Goal: Task Accomplishment & Management: Manage account settings

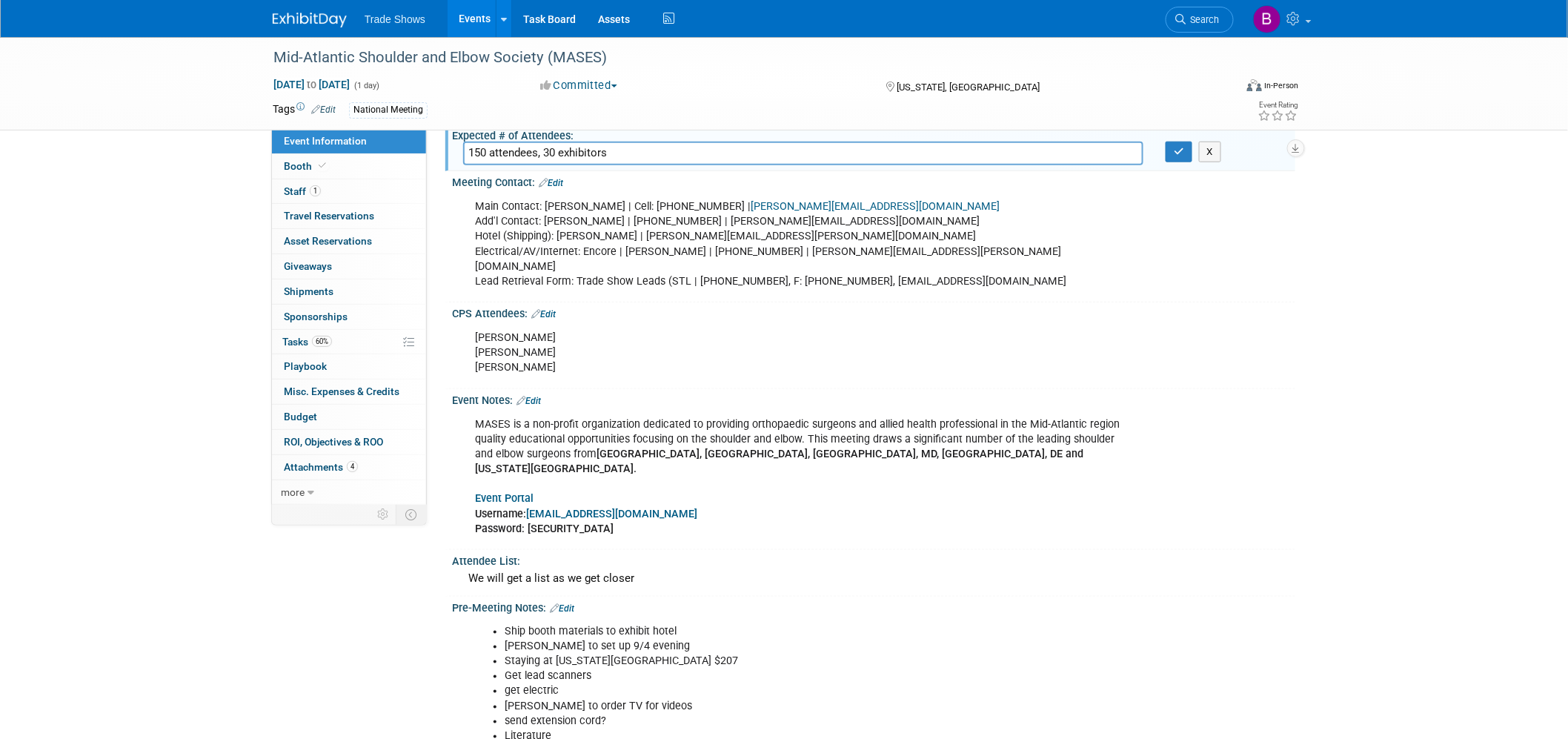
scroll to position [218, 0]
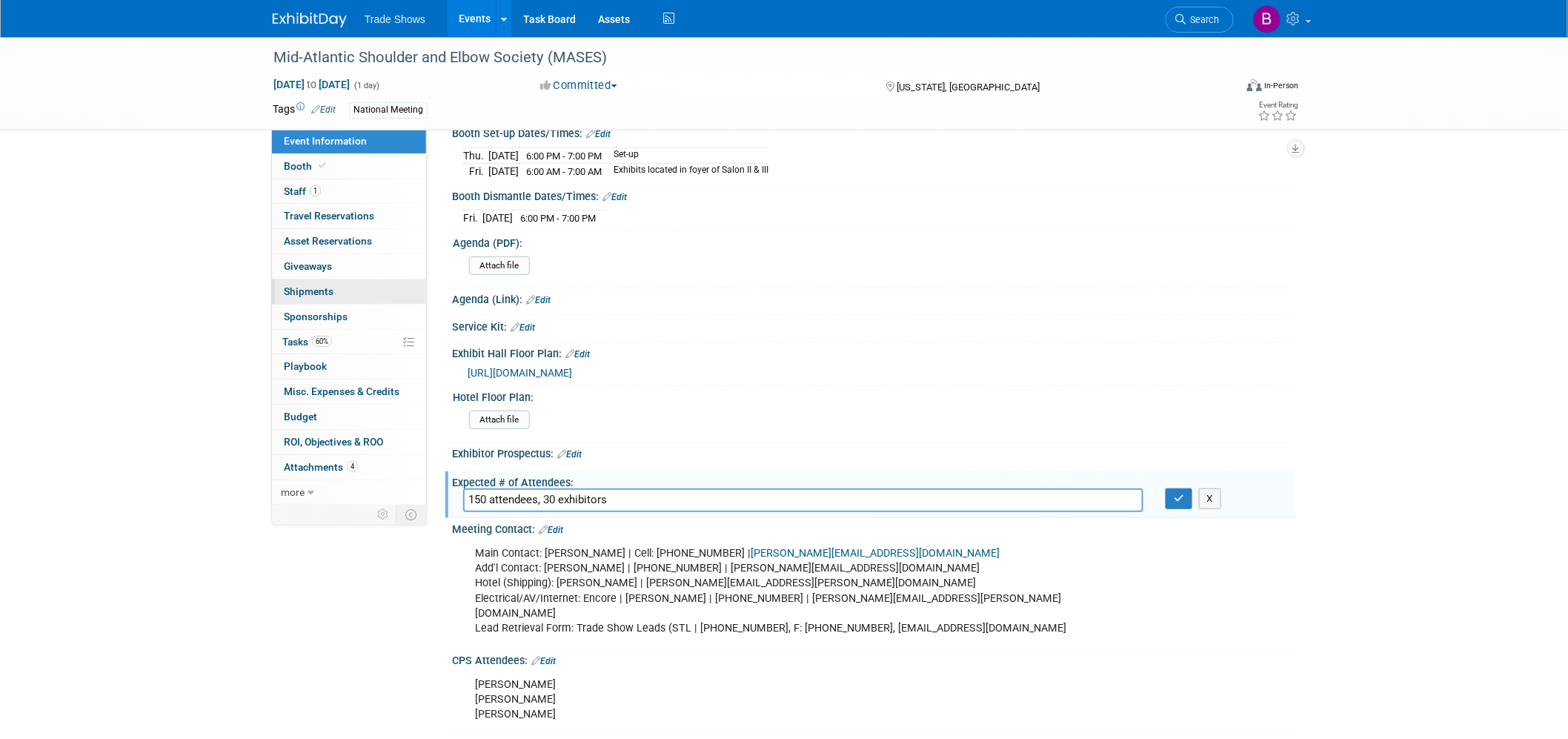
click at [305, 286] on span "Shipments 0" at bounding box center [309, 291] width 50 height 12
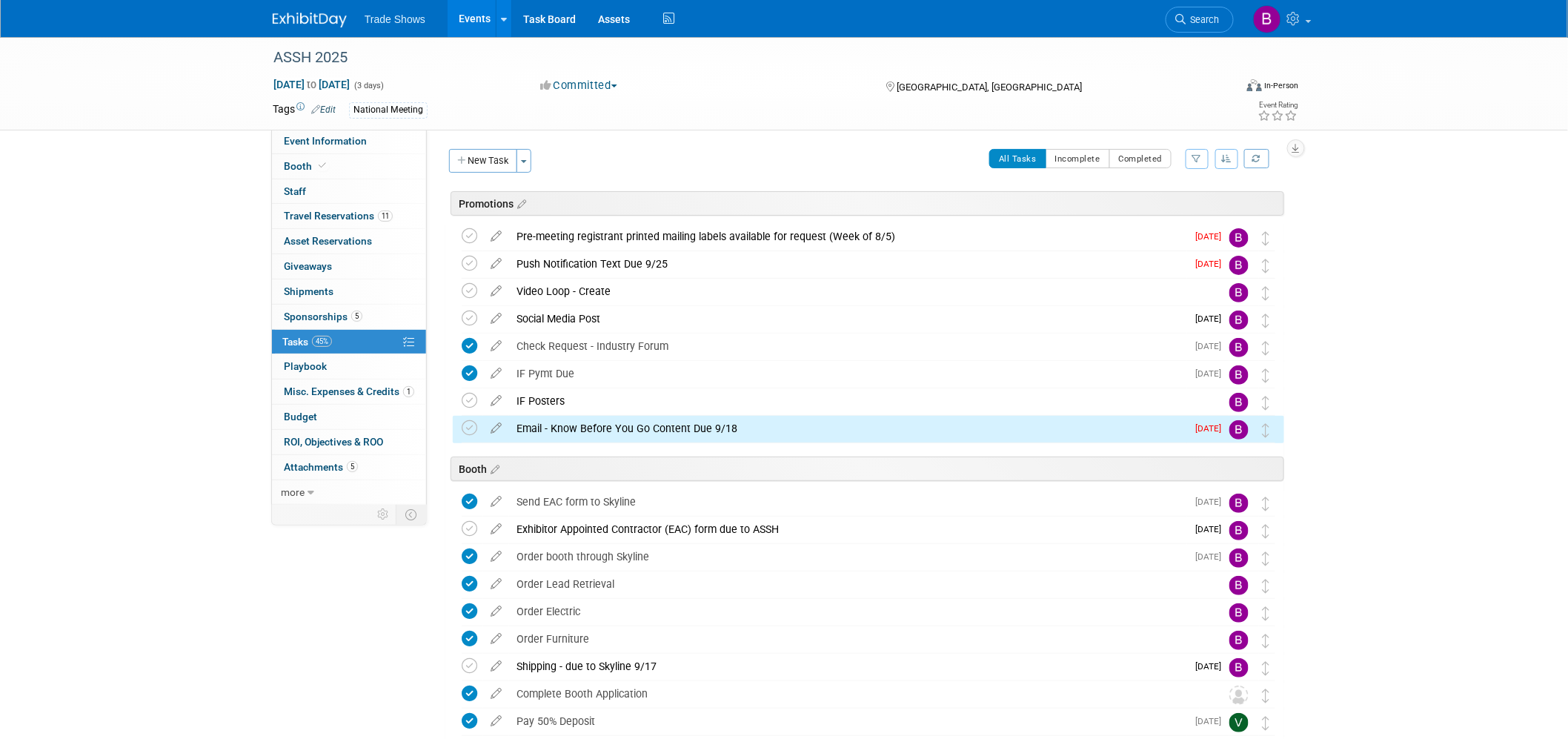
scroll to position [174, 0]
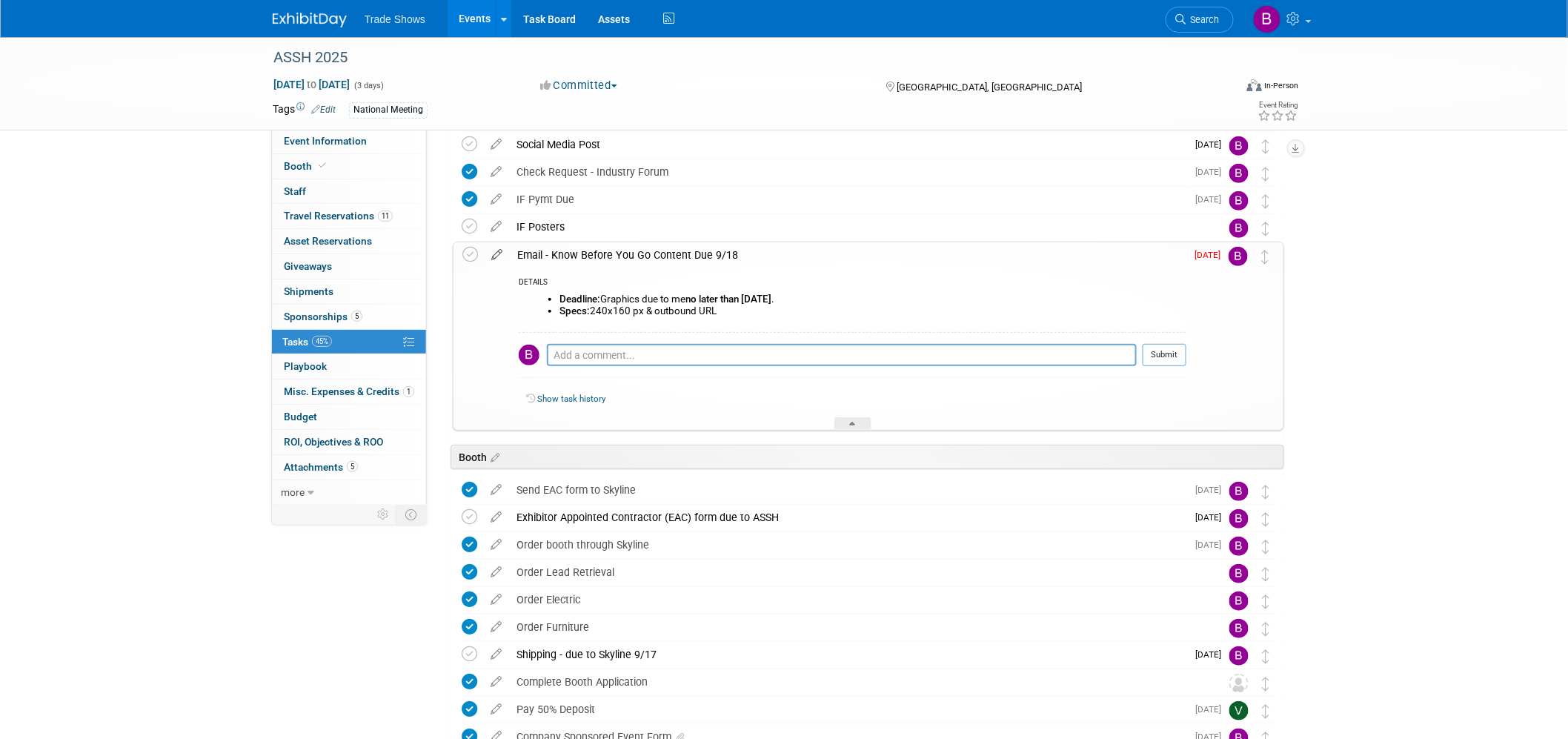
click at [497, 253] on icon at bounding box center [496, 251] width 26 height 18
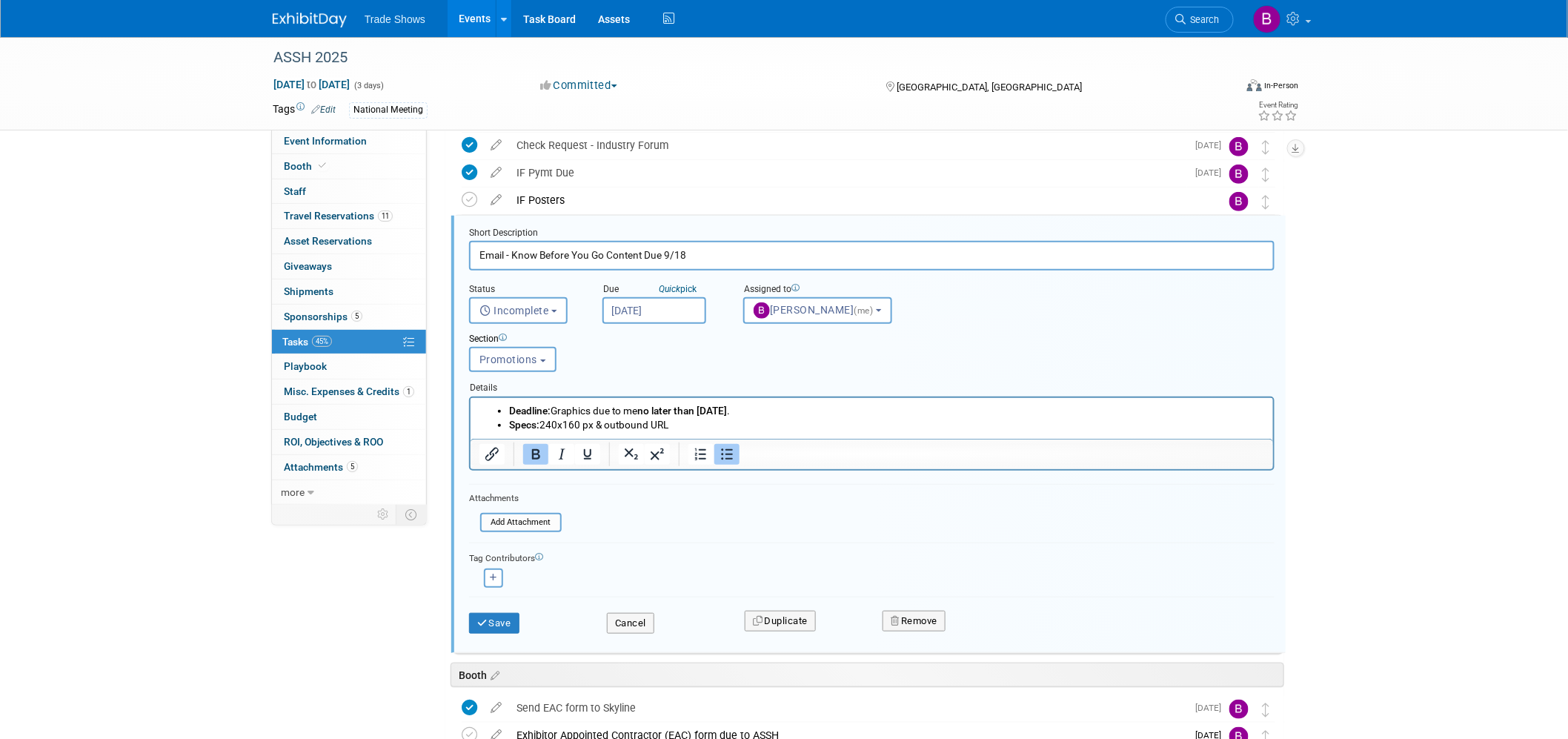
scroll to position [0, 0]
click at [646, 312] on input "[DATE]" at bounding box center [654, 310] width 104 height 27
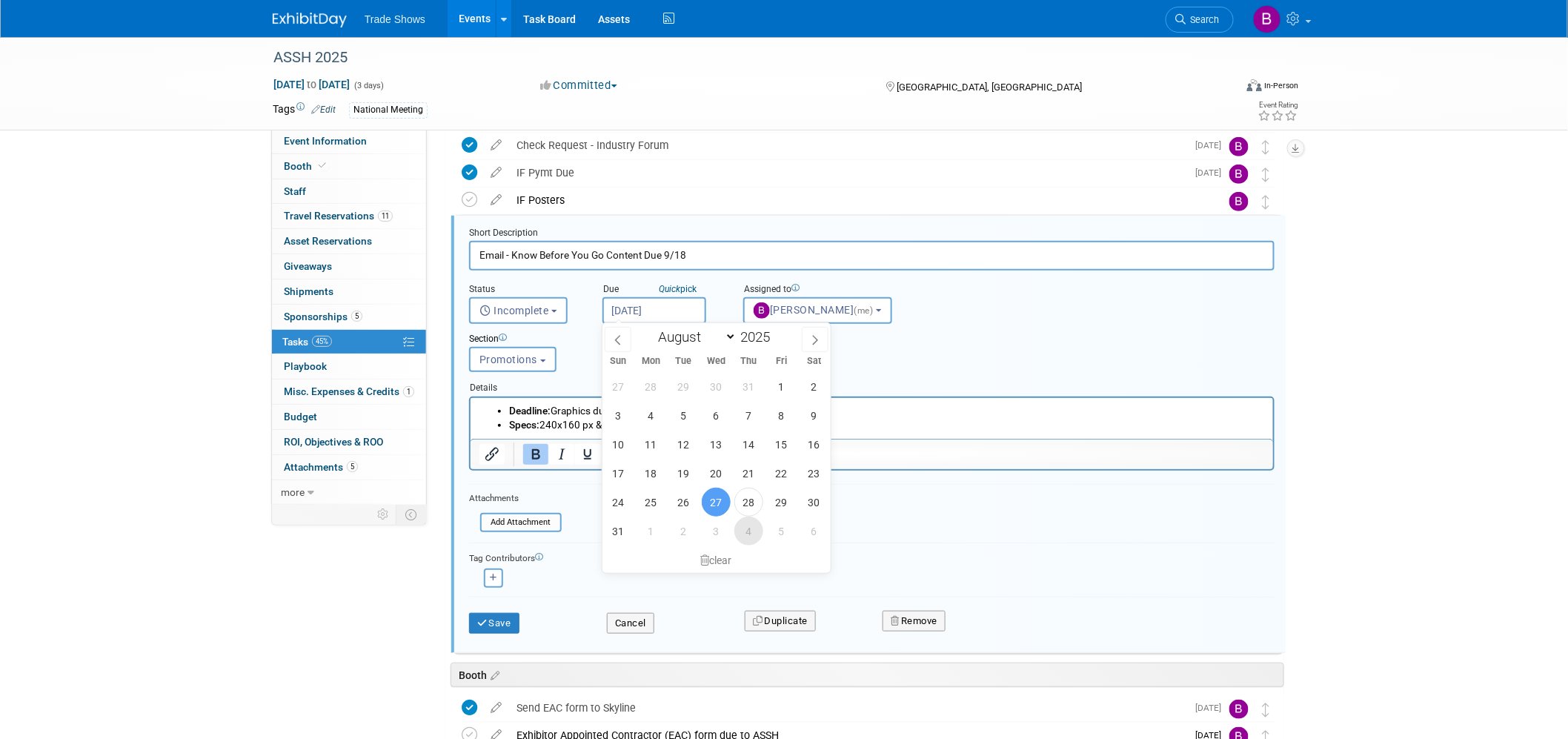
click at [742, 531] on span "4" at bounding box center [749, 531] width 29 height 29
type input "[DATE]"
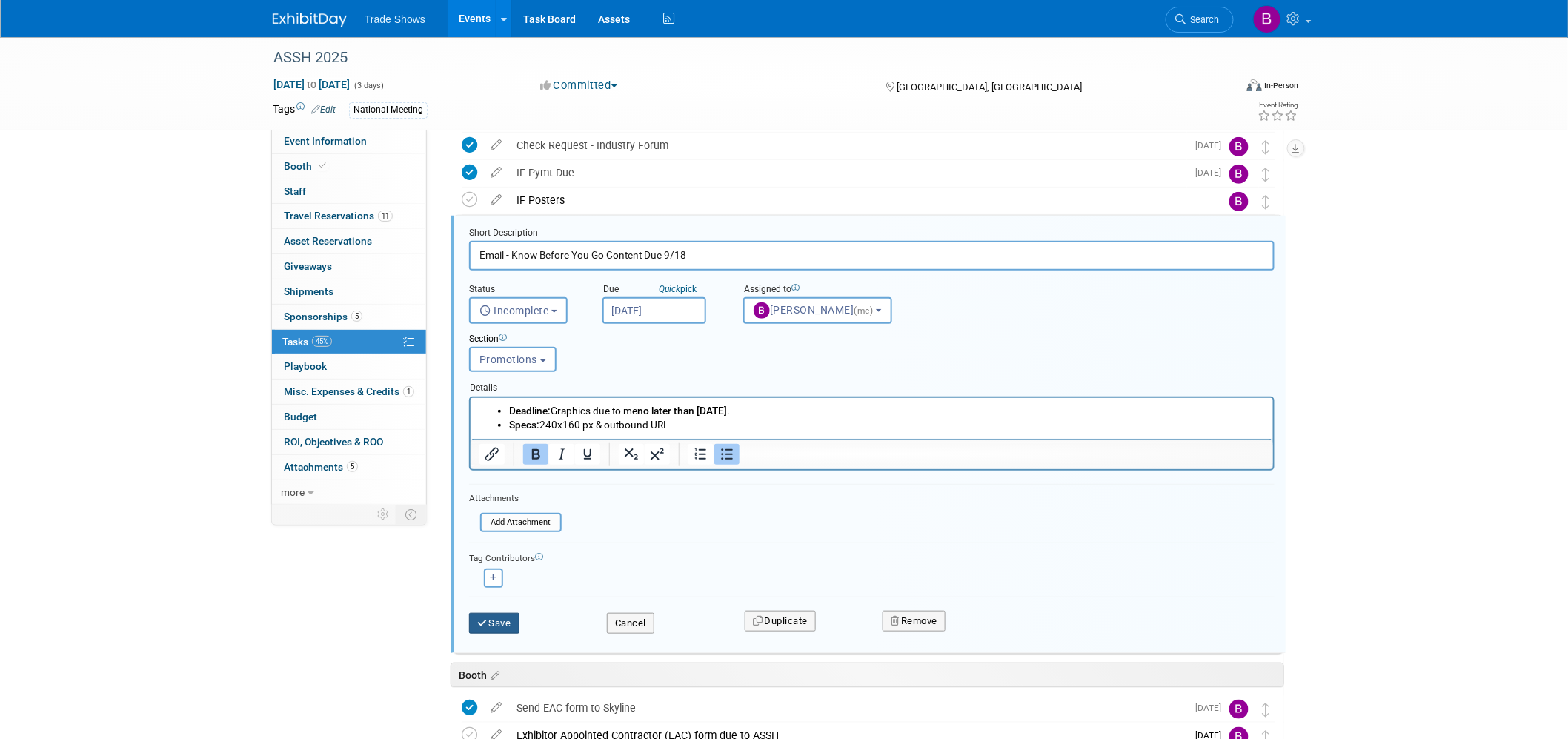
click at [480, 624] on button "Save" at bounding box center [494, 623] width 50 height 21
